Goal: Transaction & Acquisition: Subscribe to service/newsletter

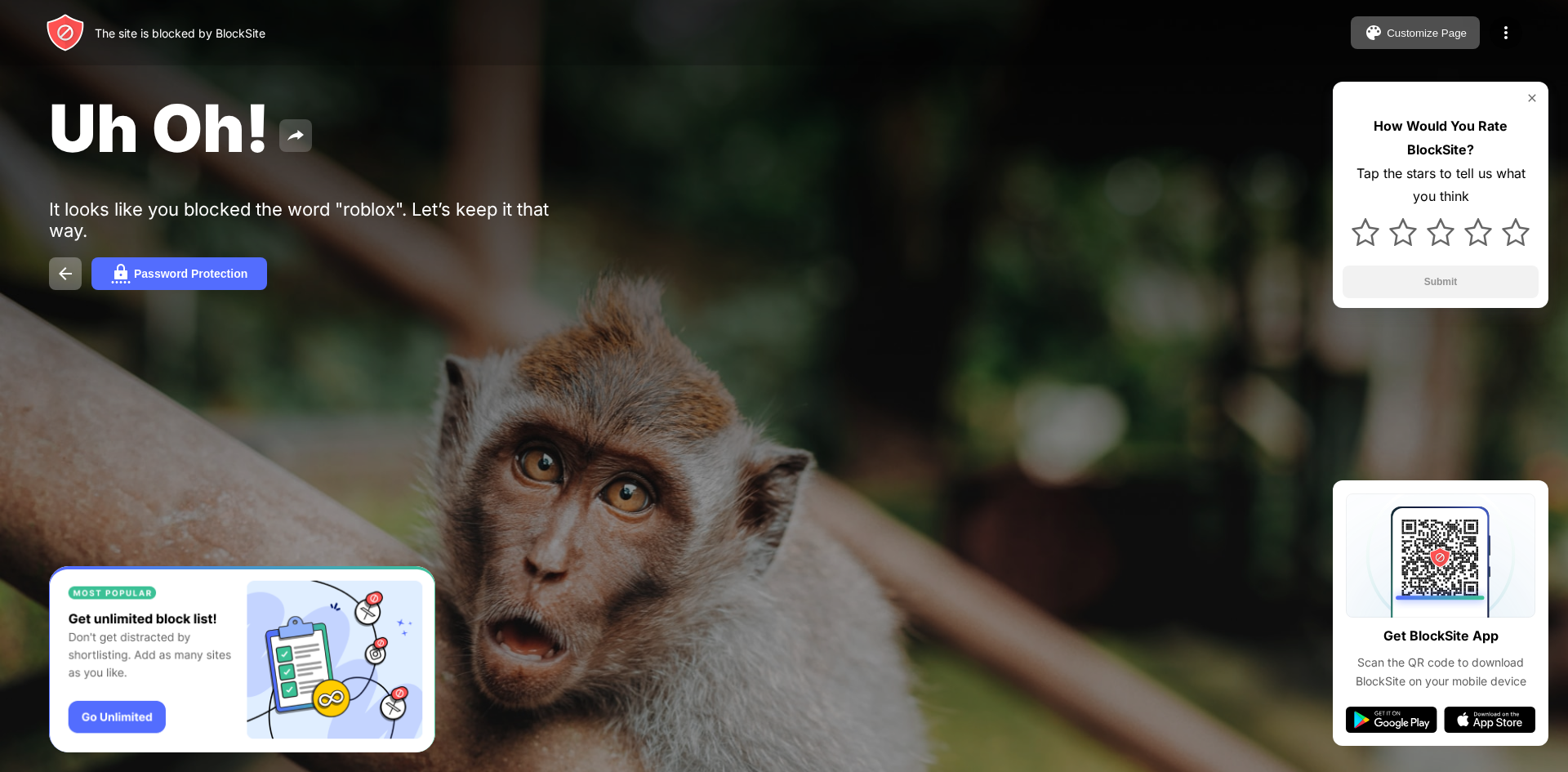
click at [291, 128] on img at bounding box center [296, 136] width 19 height 19
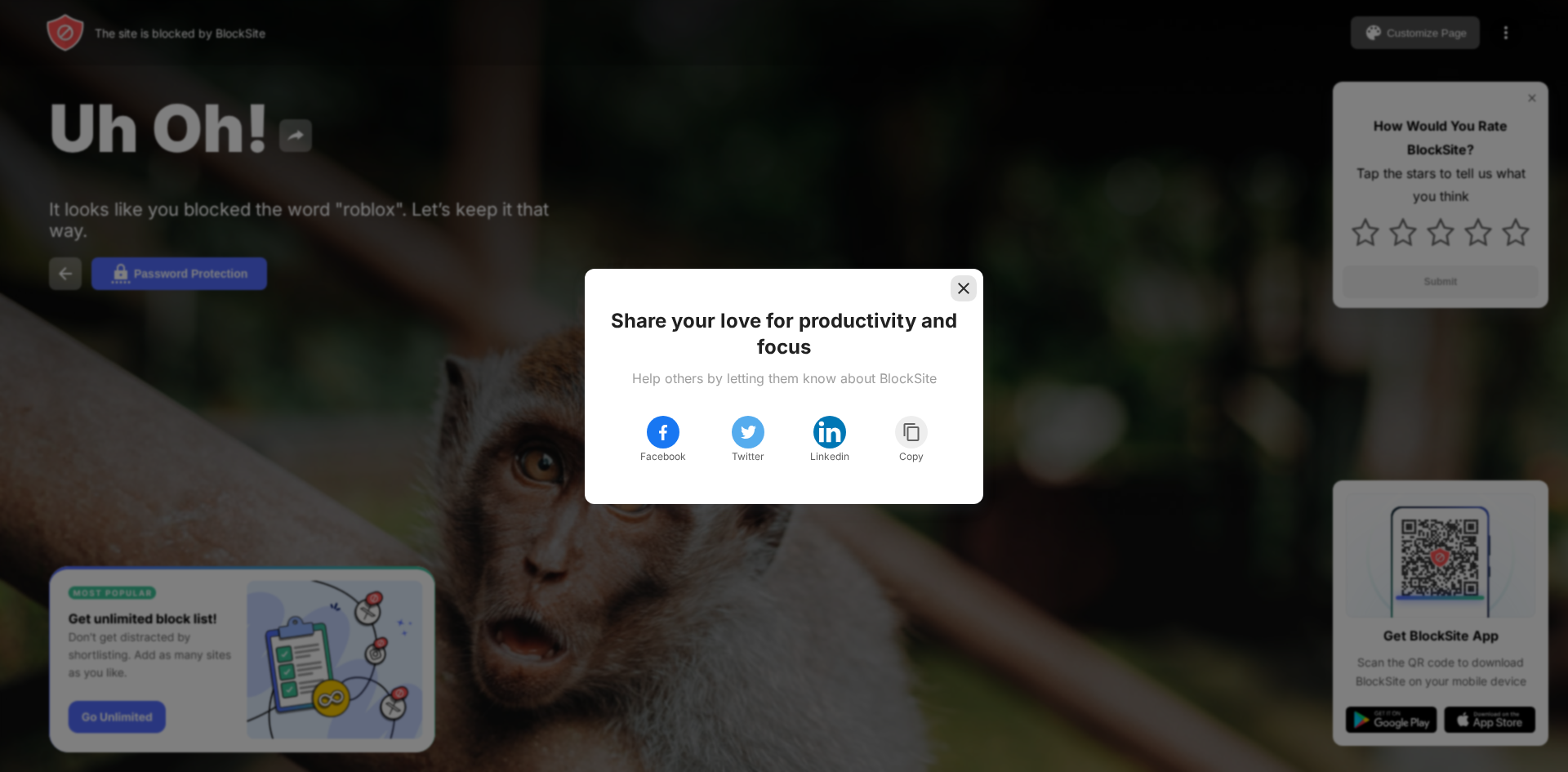
click at [954, 287] on div at bounding box center [963, 288] width 26 height 26
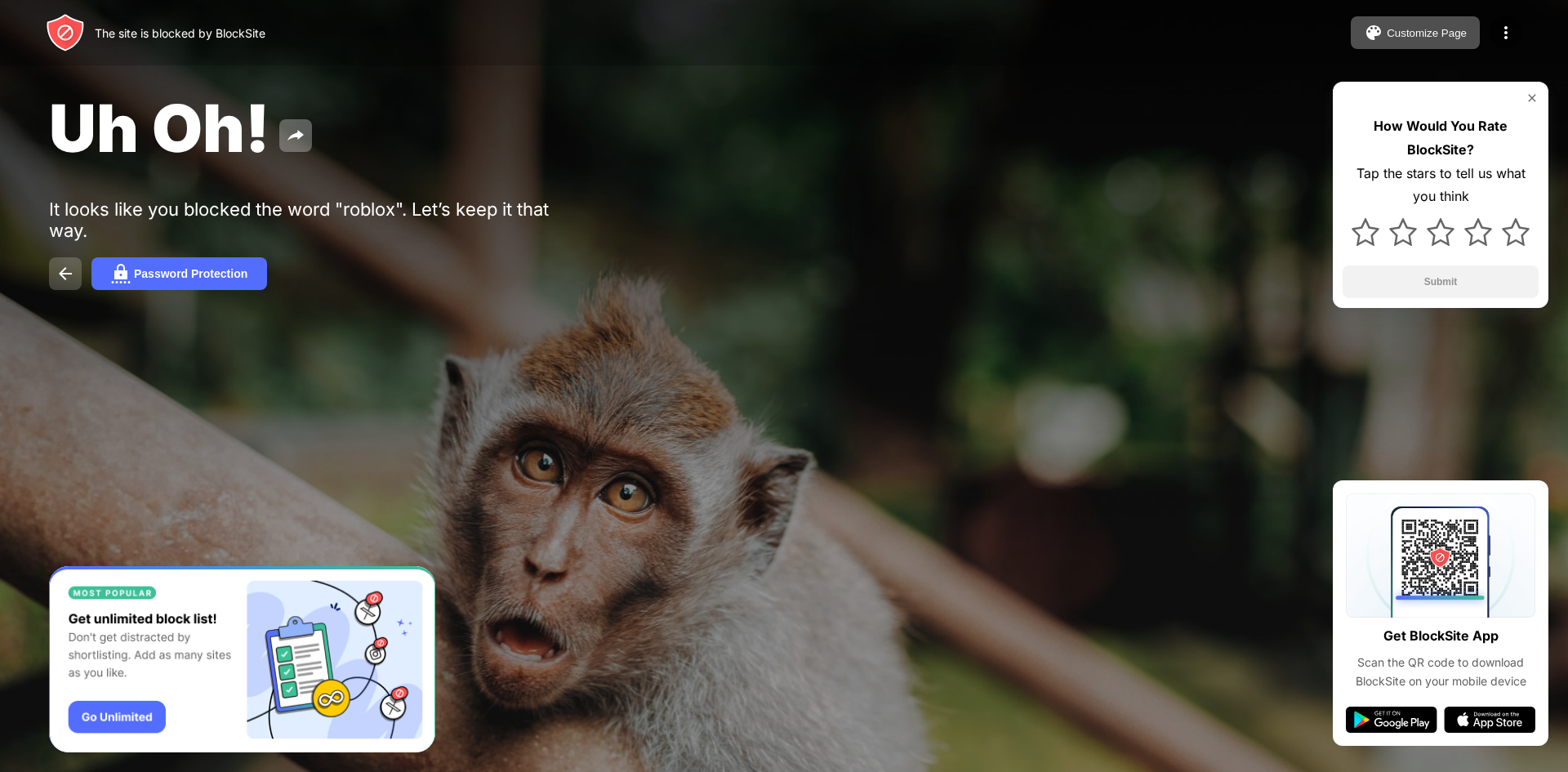
click at [65, 282] on img at bounding box center [66, 274] width 19 height 19
click at [162, 261] on button "Password Protection" at bounding box center [179, 273] width 175 height 33
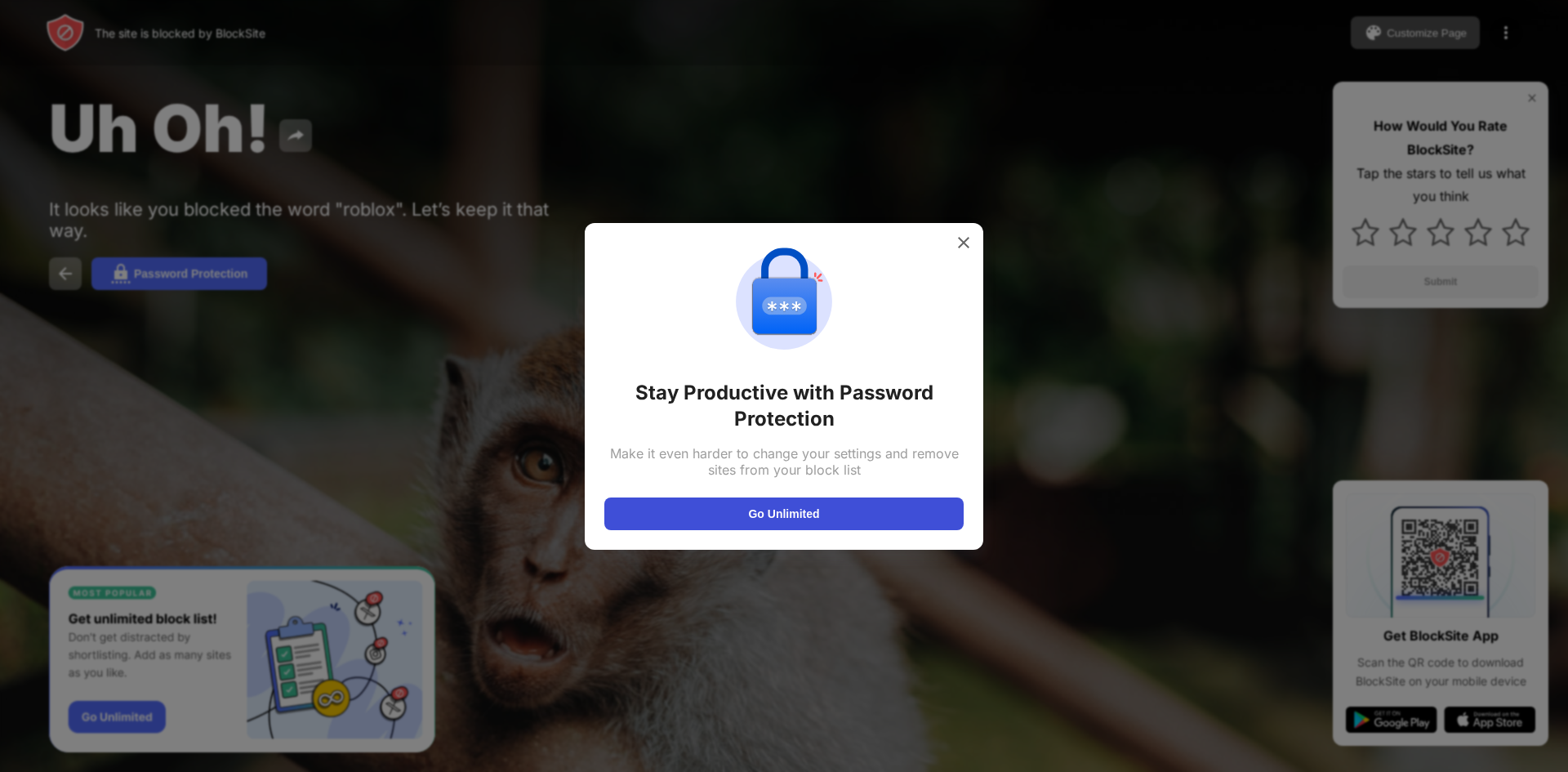
click at [795, 505] on button "Go Unlimited" at bounding box center [784, 513] width 360 height 33
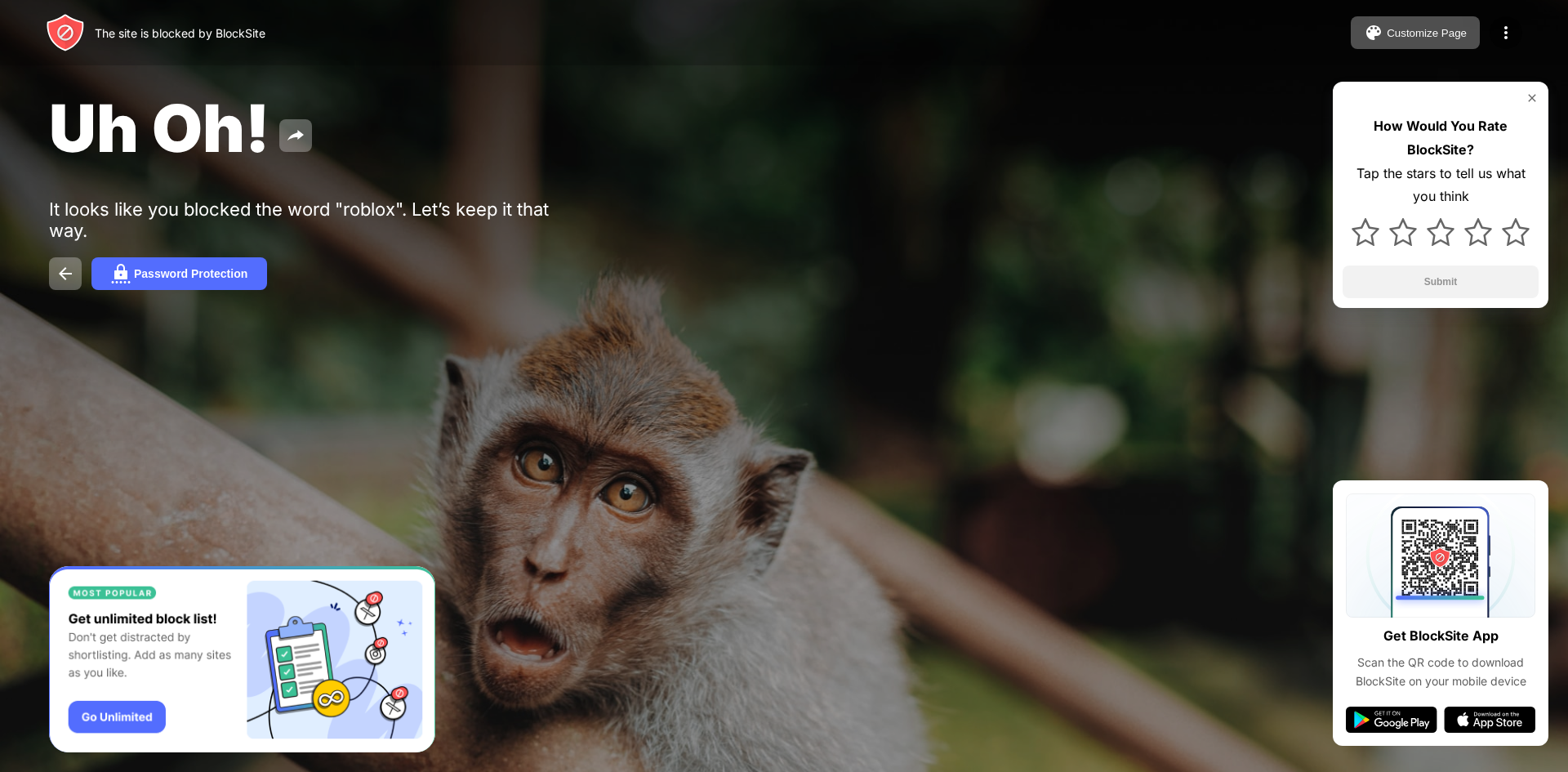
click at [264, 131] on span "Uh Oh!" at bounding box center [159, 128] width 221 height 79
click at [277, 126] on div "Uh Oh!" at bounding box center [636, 128] width 1176 height 79
click at [279, 126] on button at bounding box center [295, 136] width 33 height 33
